Goal: Find specific page/section: Find specific page/section

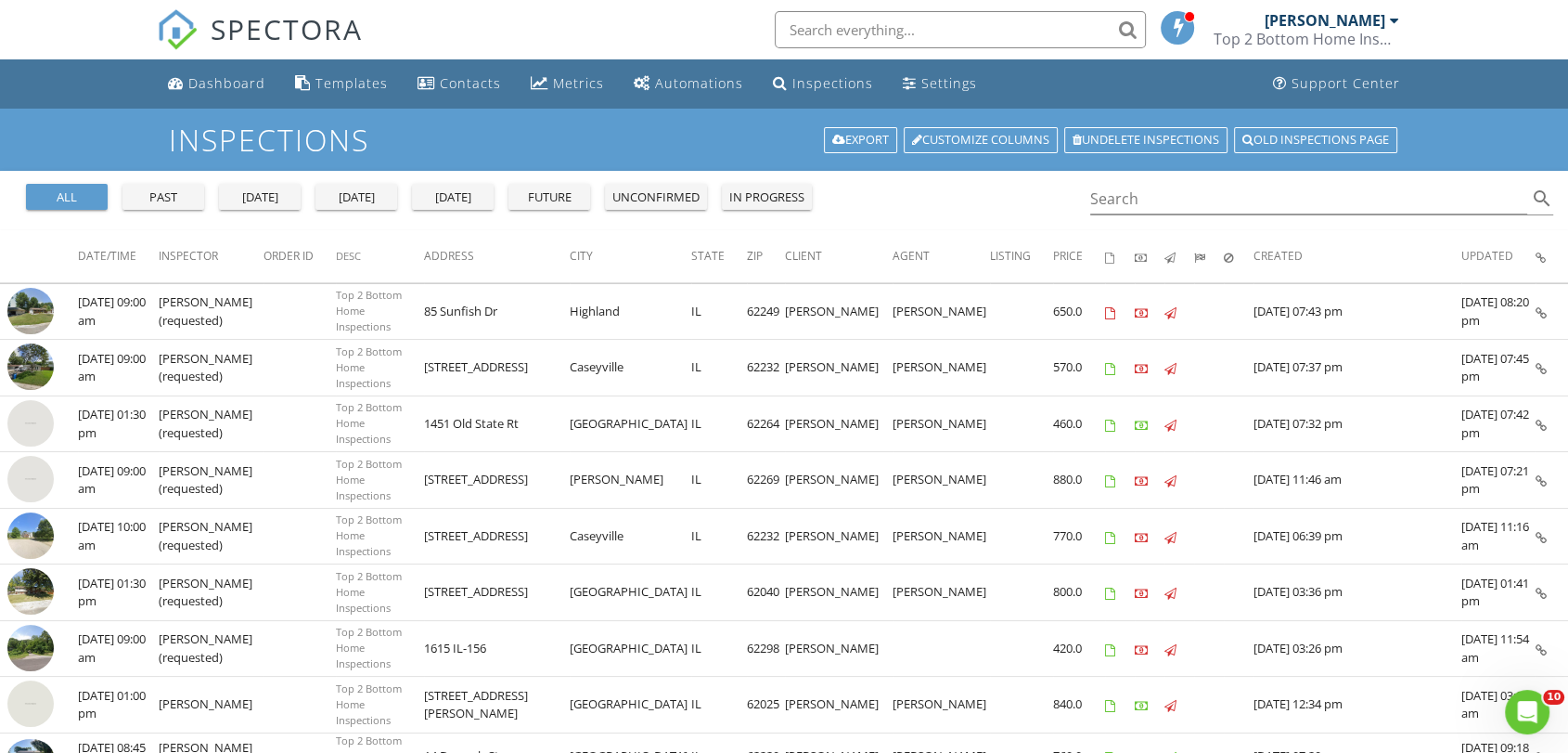
click at [177, 193] on div "past" at bounding box center [163, 198] width 67 height 19
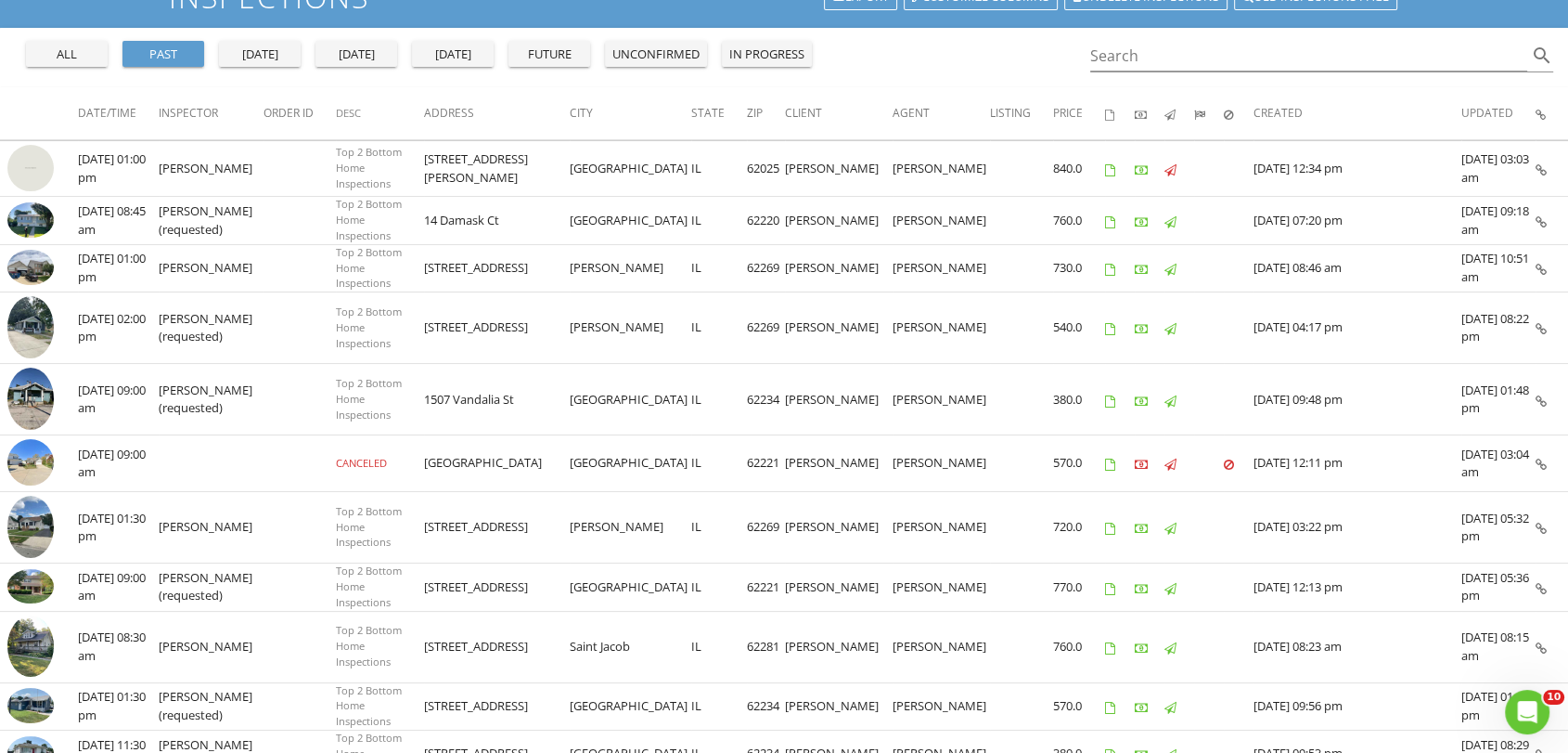
scroll to position [145, 0]
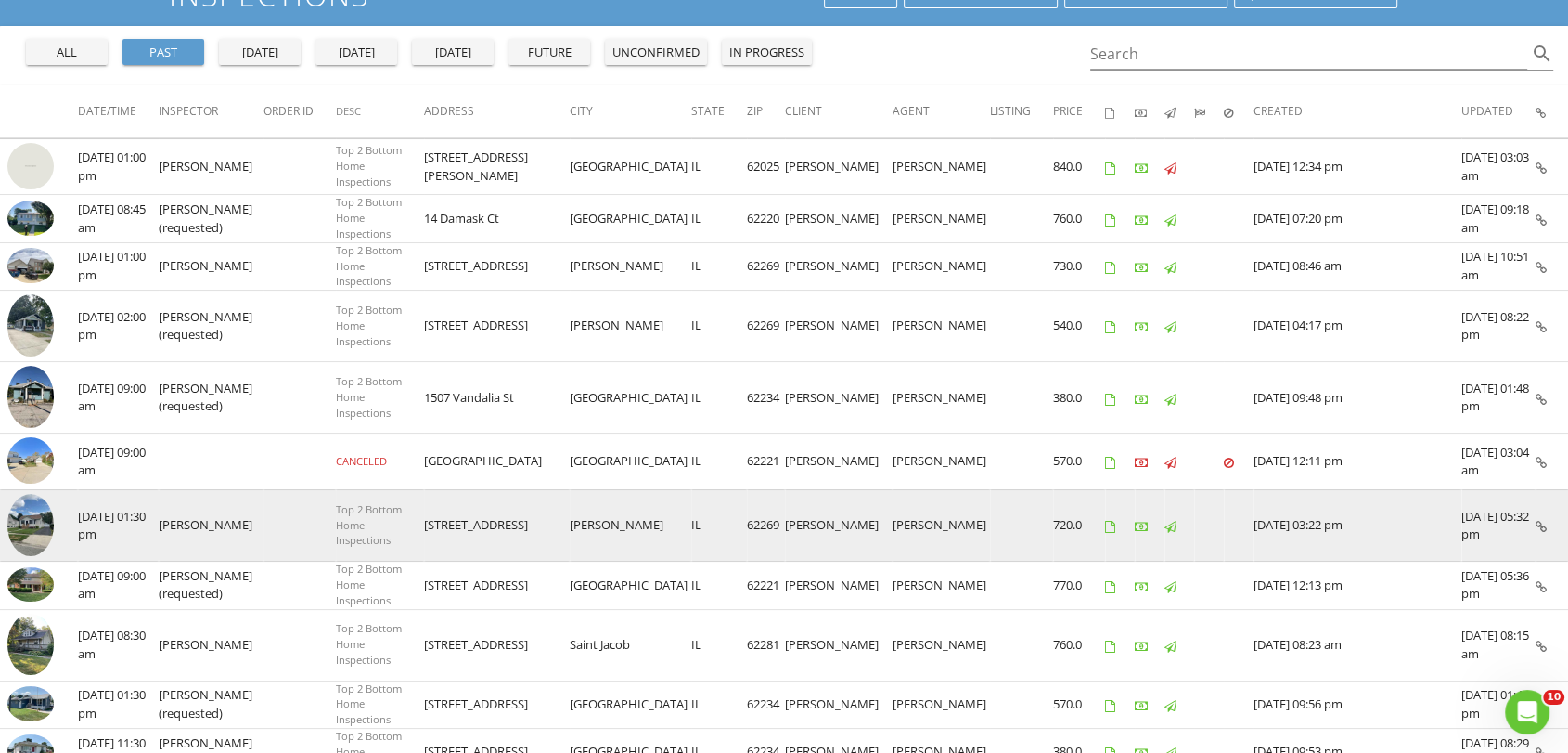
click at [22, 510] on img at bounding box center [30, 525] width 47 height 63
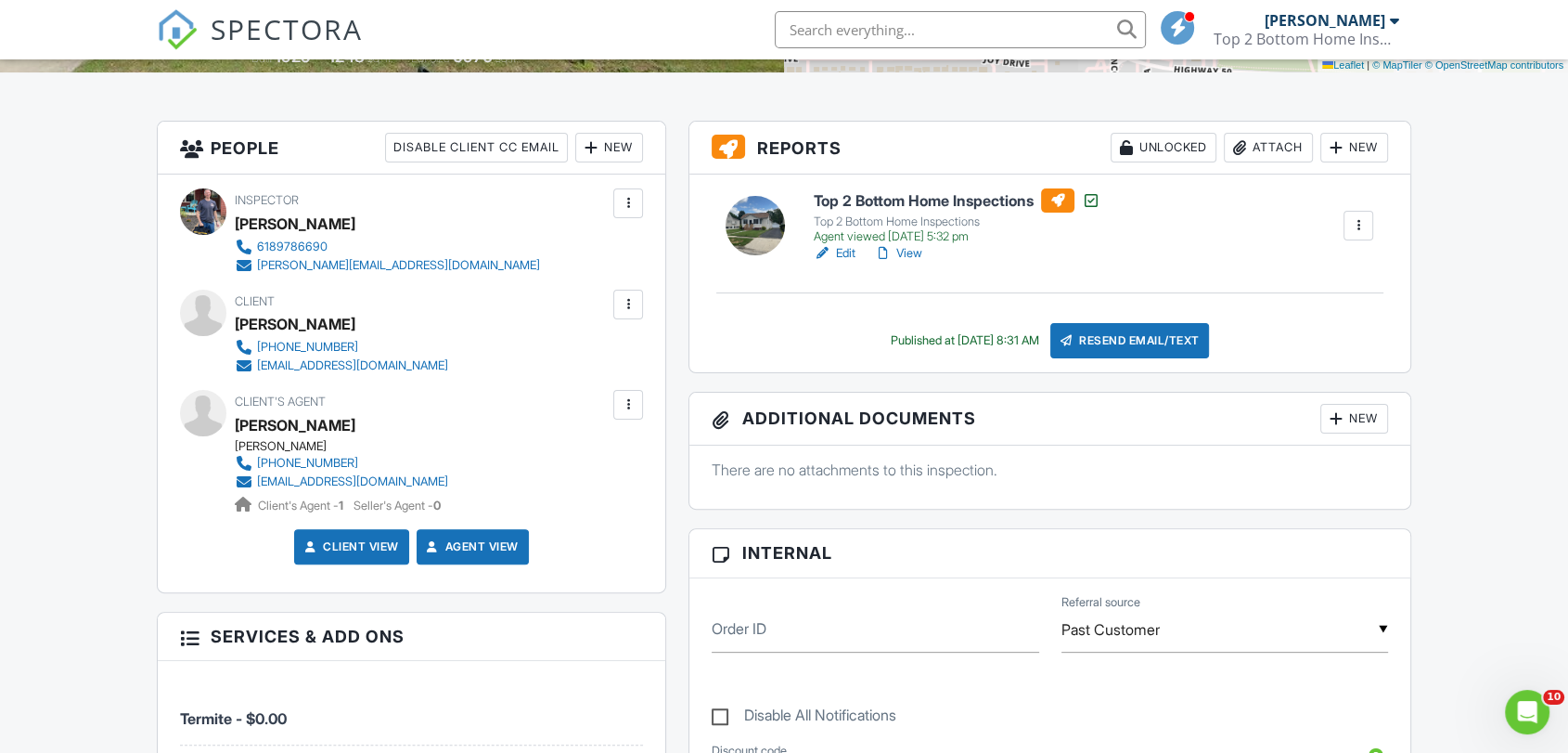
scroll to position [378, 0]
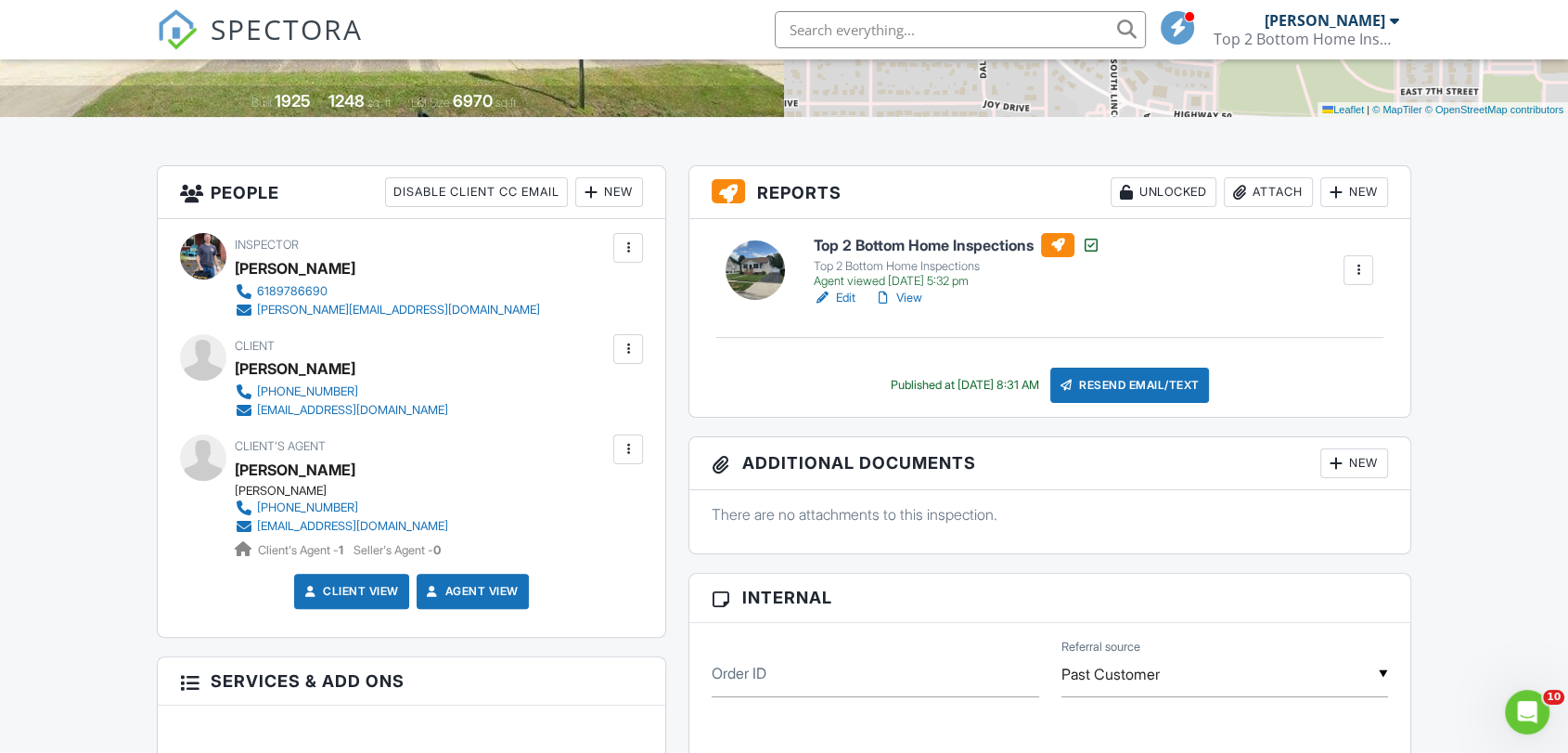
click at [919, 293] on link "View" at bounding box center [898, 298] width 49 height 19
